Goal: Task Accomplishment & Management: Manage account settings

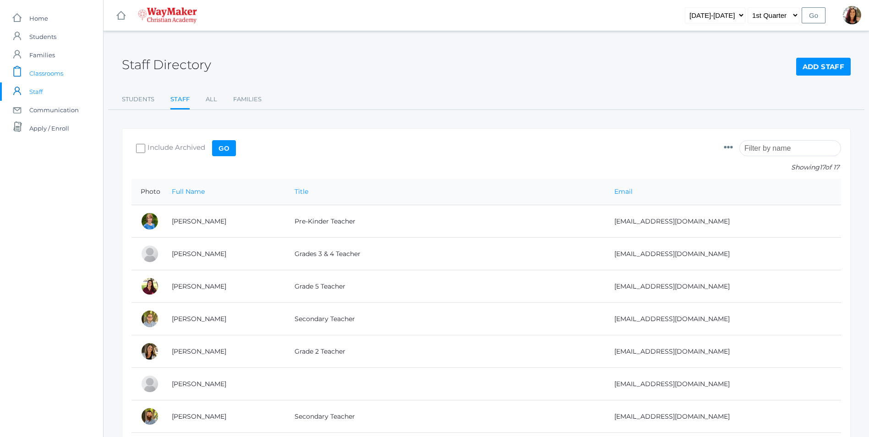
click at [33, 73] on span "Classrooms" at bounding box center [46, 73] width 34 height 18
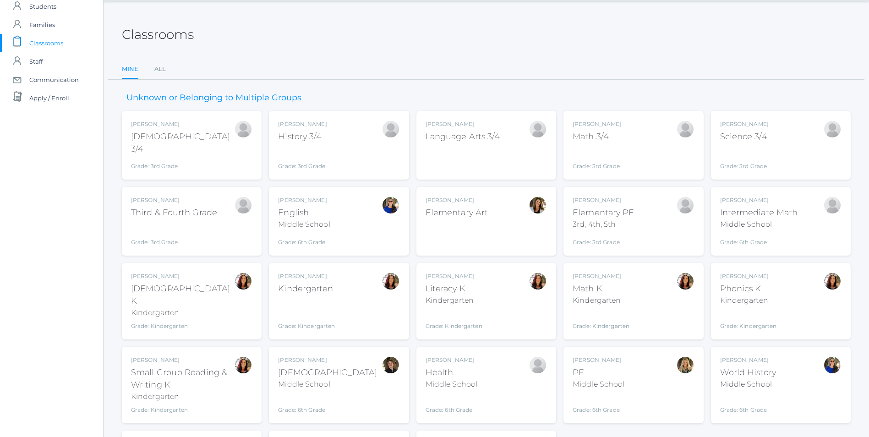
scroll to position [46, 0]
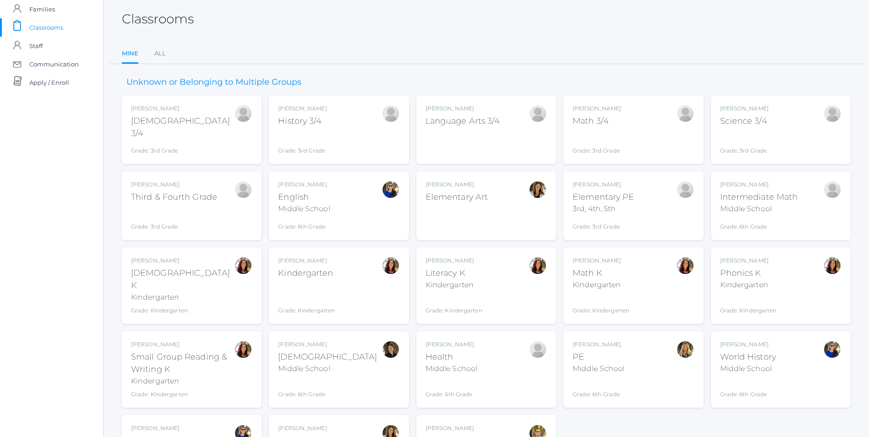
click at [193, 285] on div "Gina Pecor Bible K Kindergarten Grade: Kindergarten KINDER" at bounding box center [191, 286] width 121 height 58
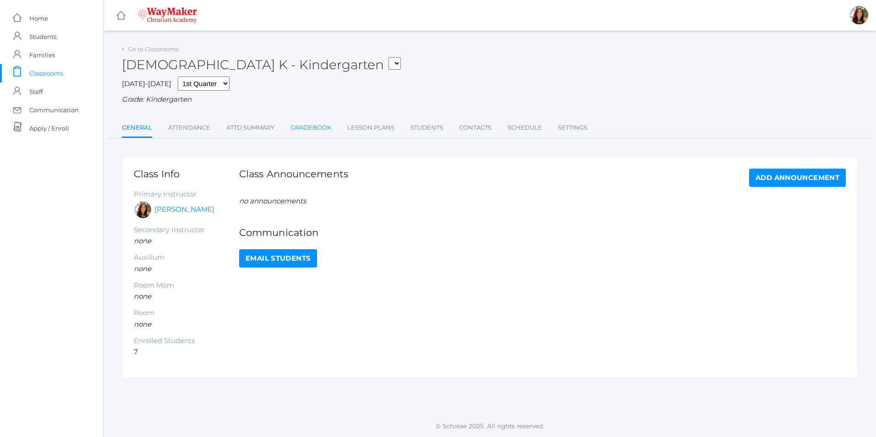
click at [300, 129] on link "Gradebook" at bounding box center [311, 128] width 41 height 18
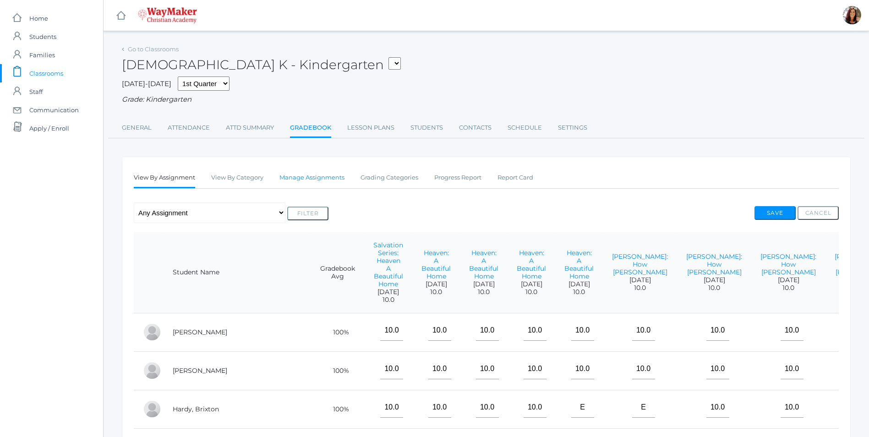
click at [319, 178] on link "Manage Assignments" at bounding box center [312, 178] width 65 height 18
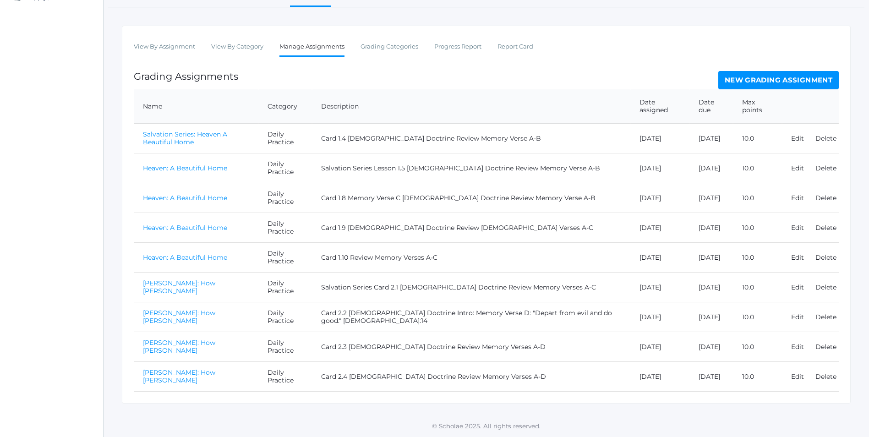
scroll to position [132, 0]
click at [742, 79] on link "New Grading Assignment" at bounding box center [779, 80] width 121 height 18
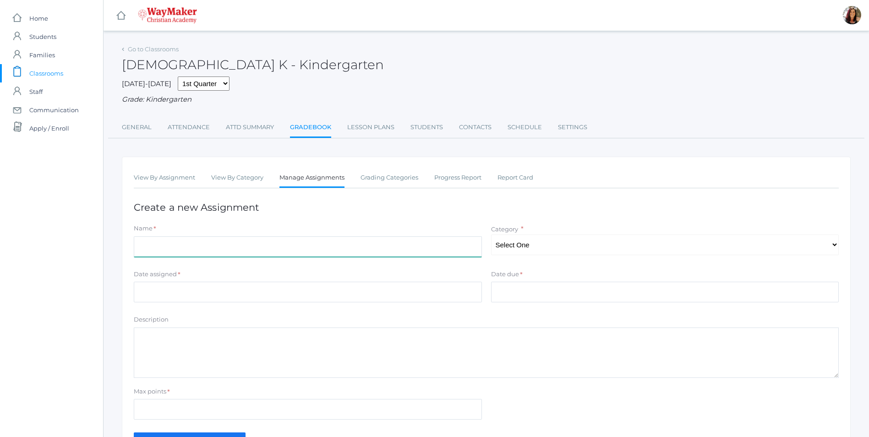
click at [191, 247] on input "Name" at bounding box center [308, 246] width 348 height 21
type input "Adam: How Sin Began"
click at [835, 252] on select "Select One Daily Practice Summative Assessment" at bounding box center [665, 245] width 348 height 21
select select "1100"
click at [491, 236] on select "Select One Daily Practice Summative Assessment" at bounding box center [665, 245] width 348 height 21
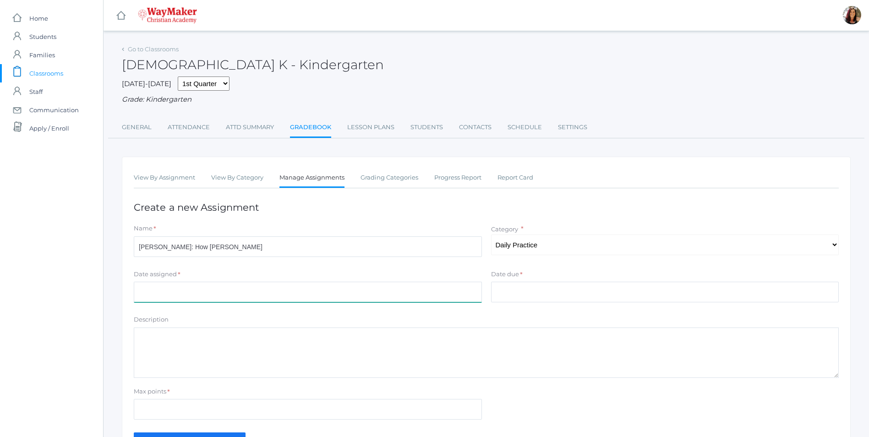
click at [178, 300] on input "Date assigned" at bounding box center [308, 292] width 348 height 21
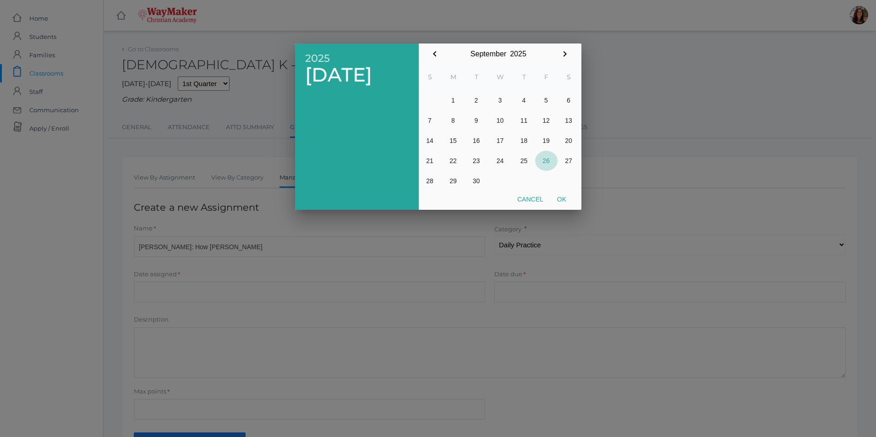
click at [543, 162] on button "26" at bounding box center [546, 161] width 22 height 20
click at [561, 201] on button "Ok" at bounding box center [561, 199] width 23 height 16
type input "2025-09-26"
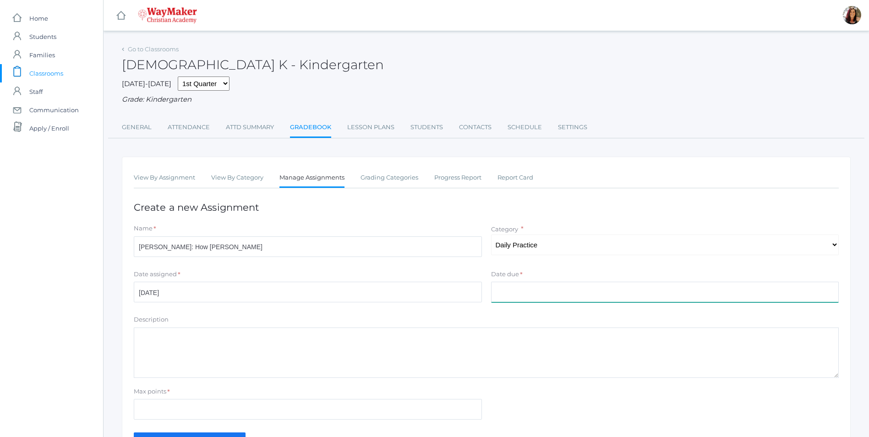
click at [540, 296] on input "Date due" at bounding box center [665, 292] width 348 height 21
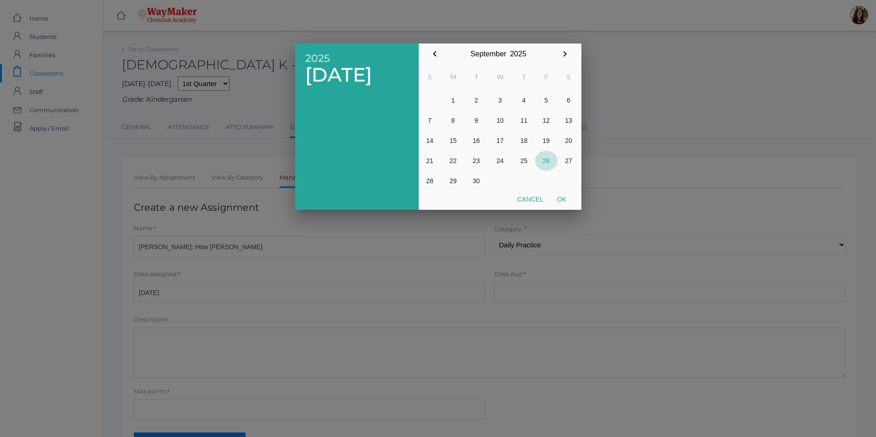
click at [548, 160] on button "26" at bounding box center [546, 161] width 22 height 20
click at [567, 201] on button "Ok" at bounding box center [561, 199] width 23 height 16
type input "2025-09-26"
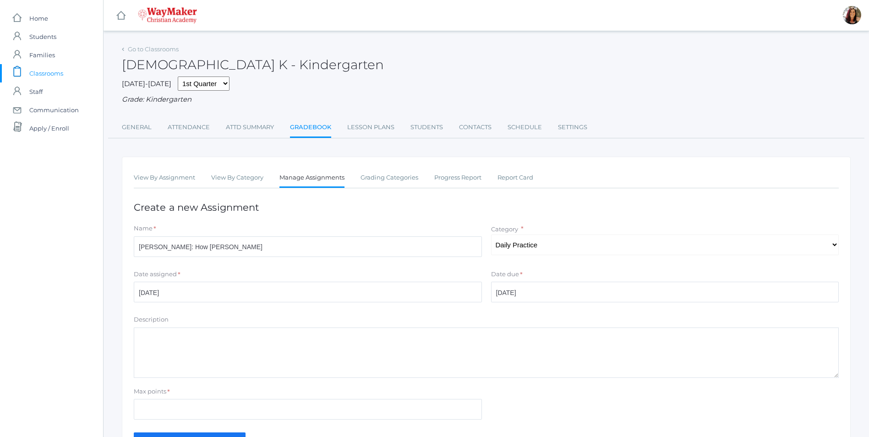
click at [163, 332] on textarea "Description" at bounding box center [486, 353] width 705 height 50
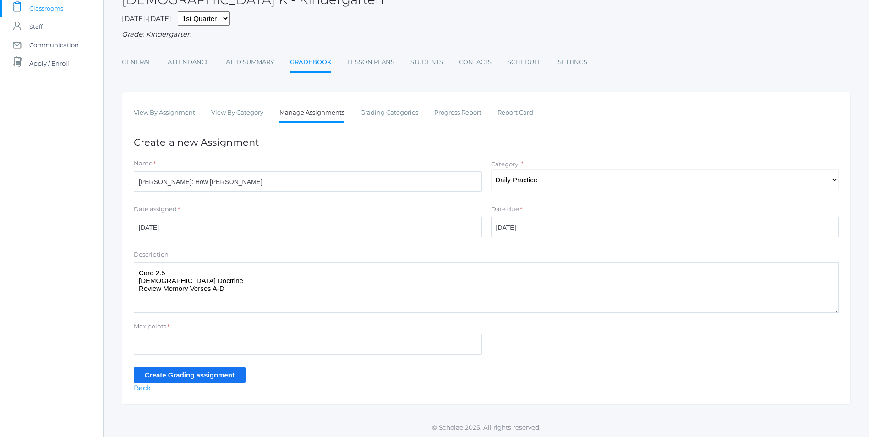
scroll to position [67, 0]
type textarea "Card 2.5 Bible Doctrine Review Memory Verses A-D"
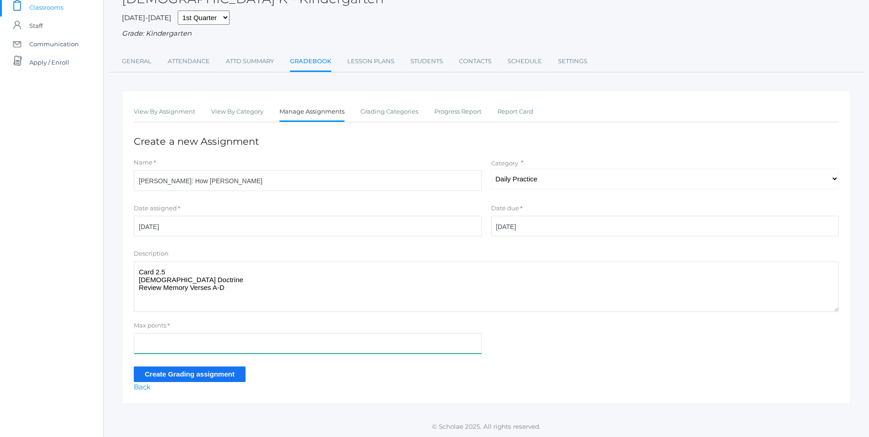
click at [172, 343] on input "Max points" at bounding box center [308, 343] width 348 height 21
type input "10"
click at [190, 375] on input "Create Grading assignment" at bounding box center [190, 374] width 112 height 15
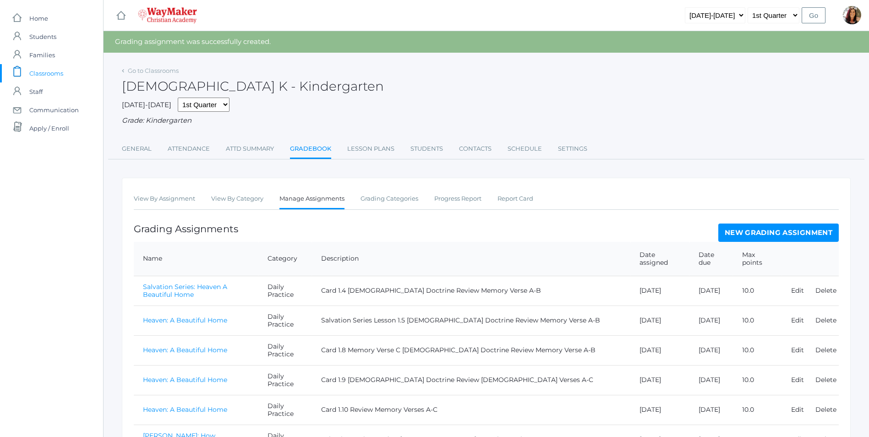
scroll to position [183, 0]
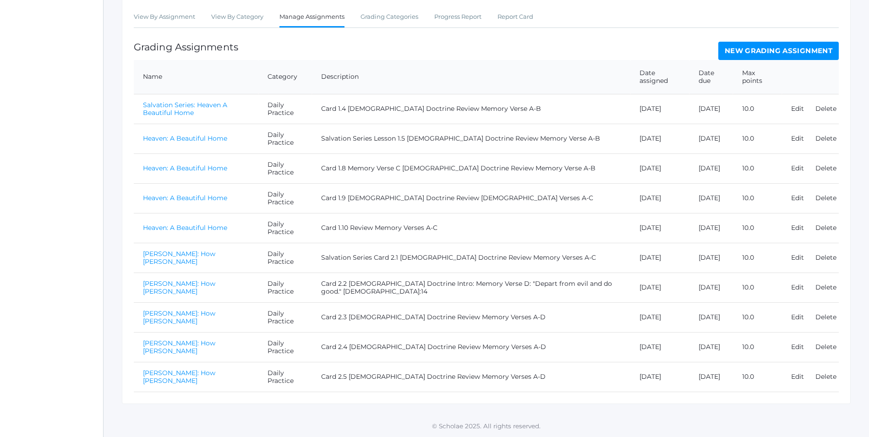
click at [183, 375] on link "[PERSON_NAME]: How [PERSON_NAME]" at bounding box center [179, 377] width 72 height 16
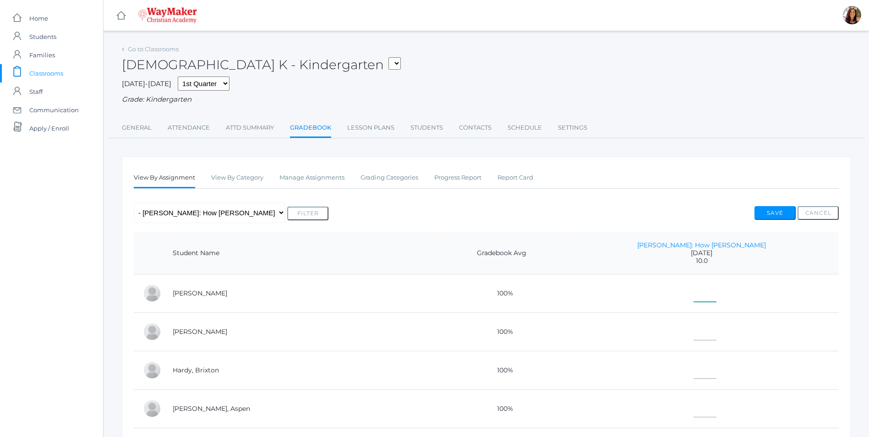
click at [717, 289] on input"] "text" at bounding box center [705, 291] width 23 height 21
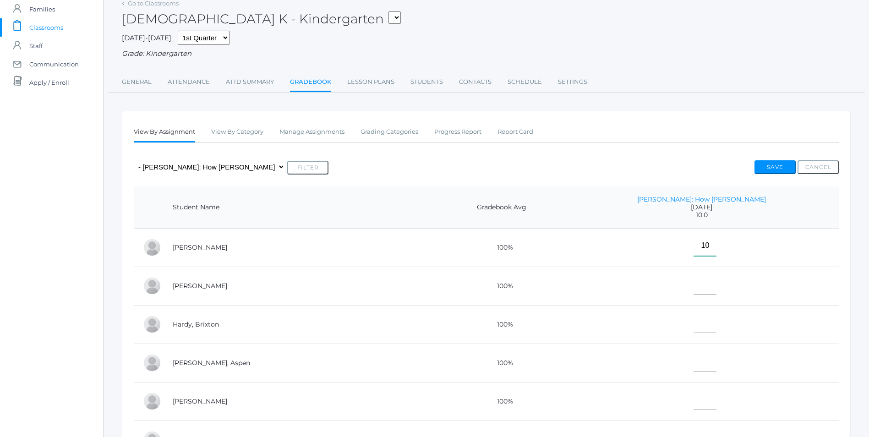
type input"] "10"
click at [717, 284] on input"] "text" at bounding box center [705, 284] width 23 height 21
type input"] "10"
click at [738, 325] on td at bounding box center [702, 324] width 274 height 38
click at [717, 324] on input"] "text" at bounding box center [705, 323] width 23 height 21
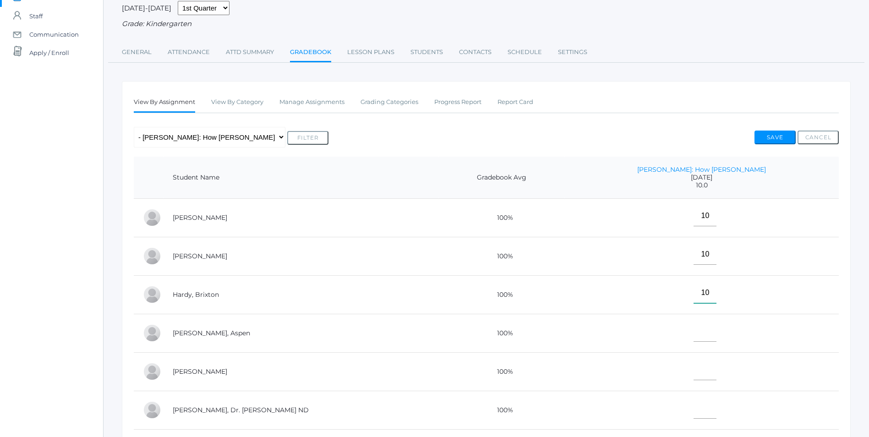
scroll to position [92, 0]
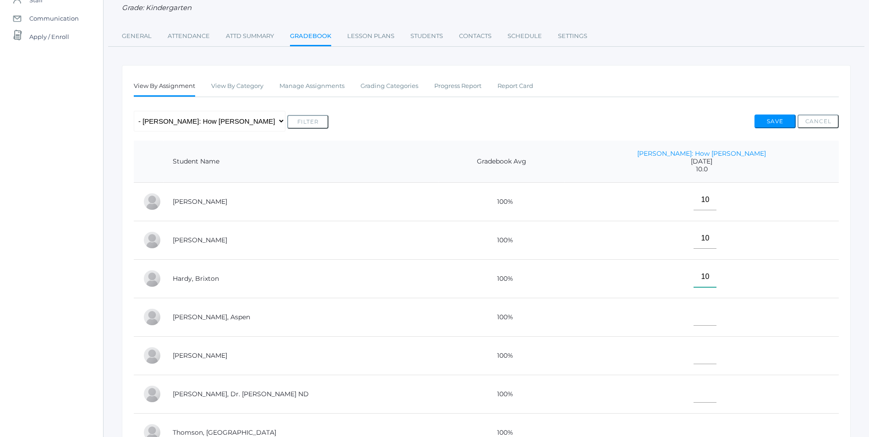
type input"] "10"
click at [713, 317] on td at bounding box center [702, 317] width 274 height 38
click at [725, 328] on td at bounding box center [702, 317] width 274 height 38
click at [717, 320] on input"] "text" at bounding box center [705, 315] width 23 height 21
type input"] "10"
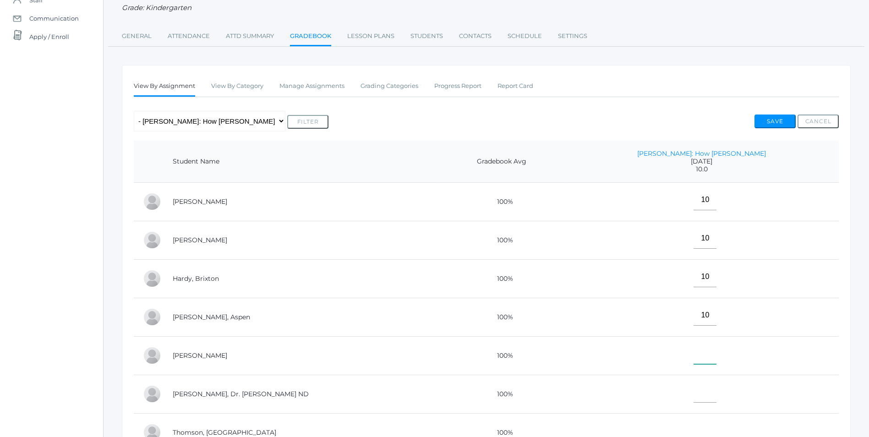
click at [717, 363] on input"] "text" at bounding box center [705, 354] width 23 height 21
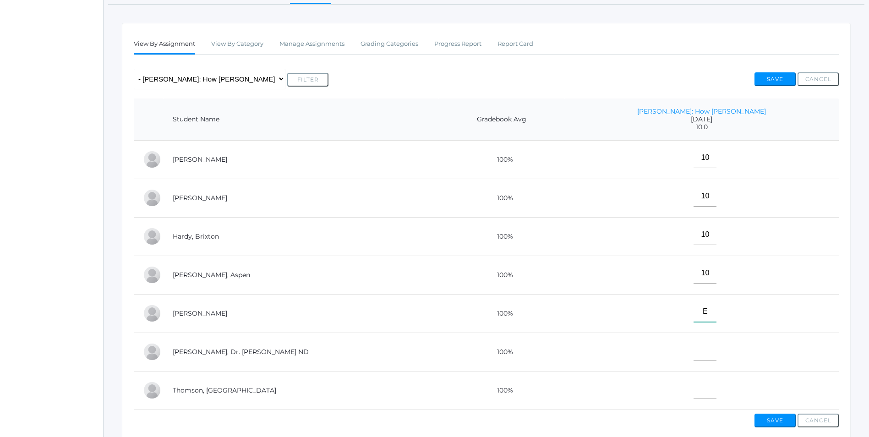
scroll to position [183, 0]
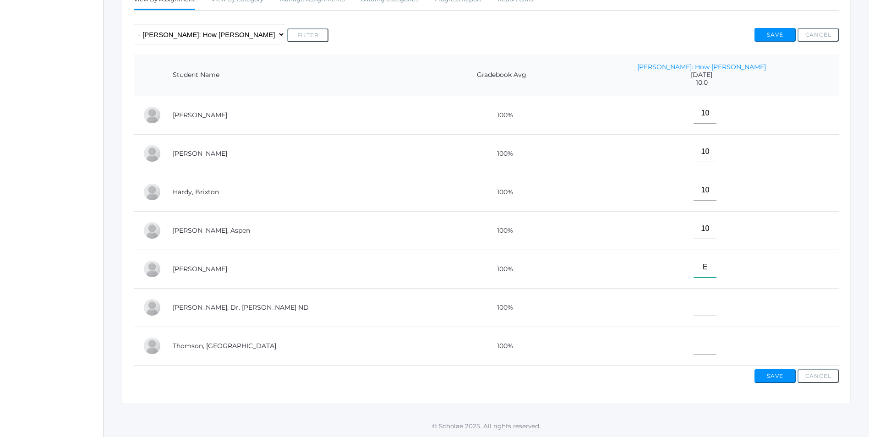
type input"] "E"
click at [717, 302] on input"] "text" at bounding box center [705, 306] width 23 height 21
type input"] "E"
click at [717, 341] on input"] "text" at bounding box center [705, 344] width 23 height 21
type input"] "10"
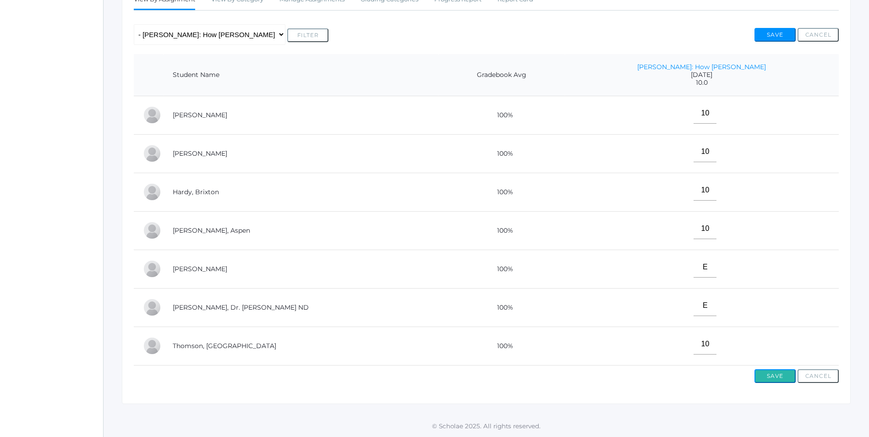
click at [772, 379] on button "Save" at bounding box center [775, 376] width 41 height 14
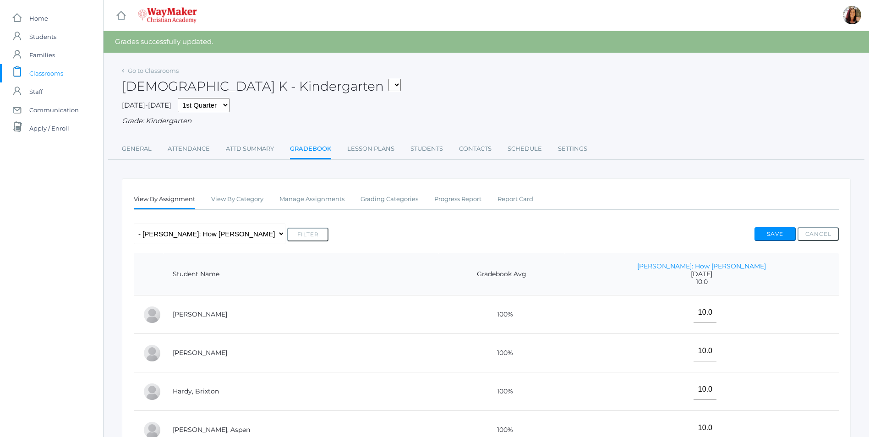
click at [389, 88] on select "KINDER - Phonics K Kindergarten KINDER - Literacy K Kindergarten KINDER - Bible…" at bounding box center [395, 85] width 12 height 12
click at [389, 79] on select "KINDER - Phonics K Kindergarten KINDER - Literacy K Kindergarten KINDER - Bible…" at bounding box center [395, 85] width 12 height 12
click at [389, 84] on select "KINDER - Phonics K Kindergarten KINDER - Literacy K Kindergarten KINDER - Bible…" at bounding box center [395, 85] width 12 height 12
select select "2555"
click at [389, 79] on select "KINDER - Phonics K Kindergarten KINDER - Literacy K Kindergarten KINDER - Bible…" at bounding box center [395, 85] width 12 height 12
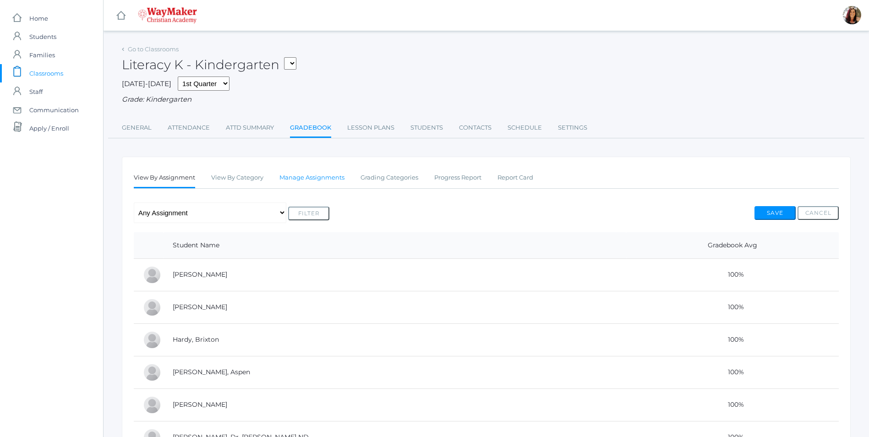
click at [329, 179] on link "Manage Assignments" at bounding box center [312, 178] width 65 height 18
